Goal: Navigation & Orientation: Find specific page/section

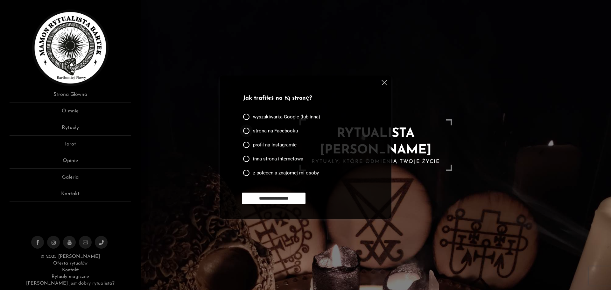
click at [246, 129] on div at bounding box center [246, 131] width 6 height 6
click at [275, 198] on input "**********" at bounding box center [274, 198] width 64 height 11
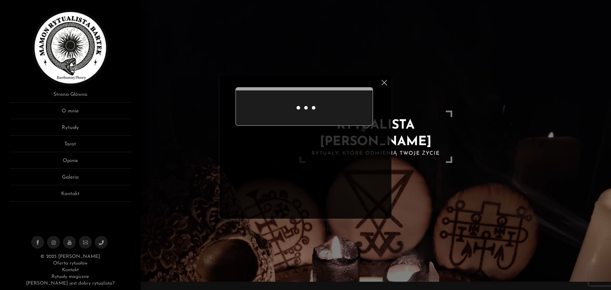
scroll to position [20, 0]
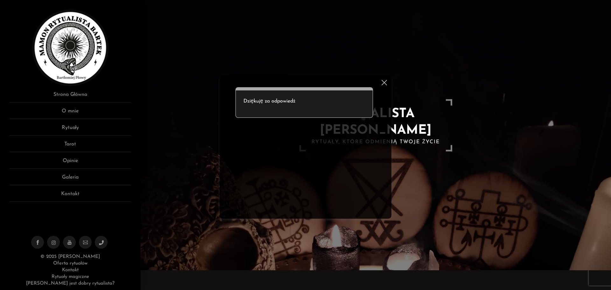
click at [384, 82] on img at bounding box center [384, 82] width 5 height 5
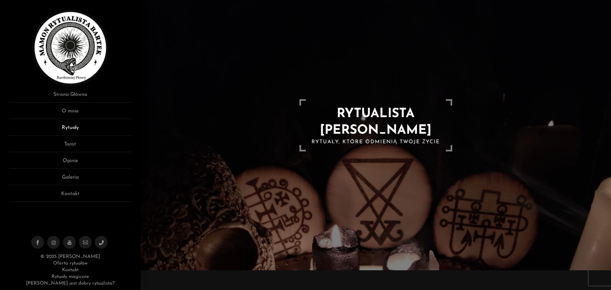
click at [71, 128] on link "Rytuały" at bounding box center [71, 130] width 122 height 12
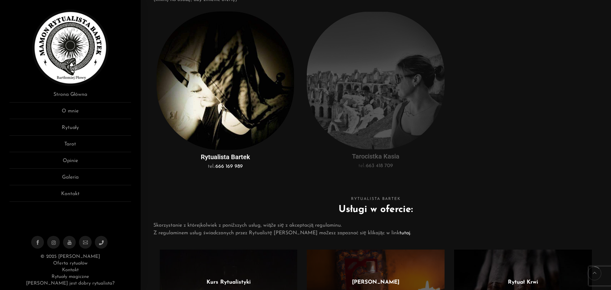
scroll to position [191, 0]
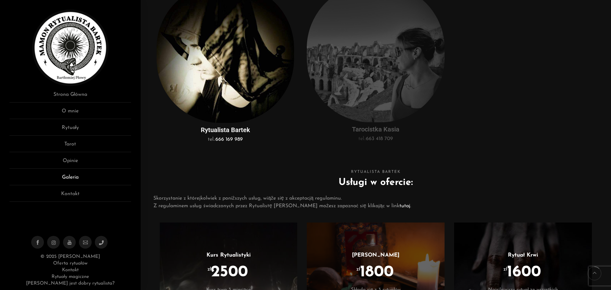
click at [71, 178] on link "Galeria" at bounding box center [71, 180] width 122 height 12
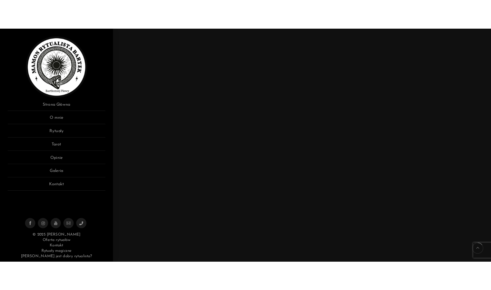
scroll to position [478, 0]
